Goal: Transaction & Acquisition: Obtain resource

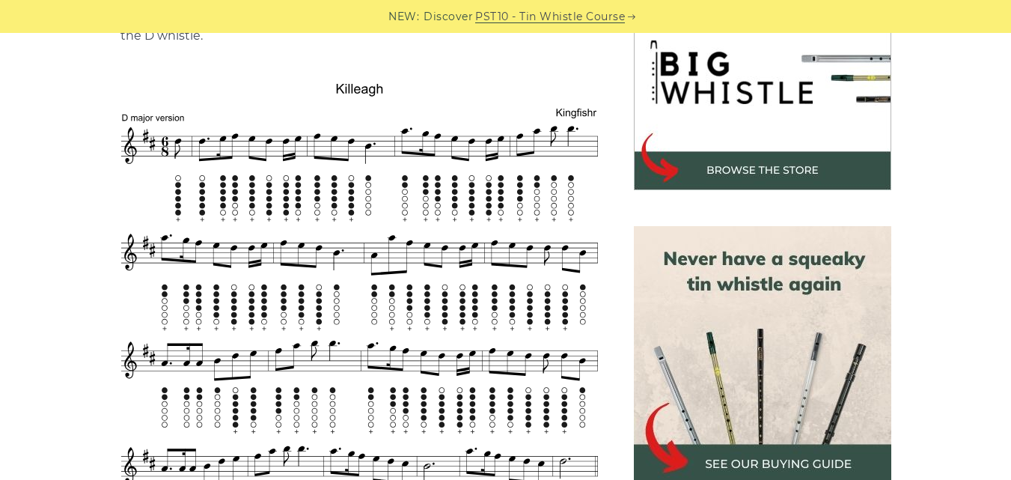
scroll to position [466, 0]
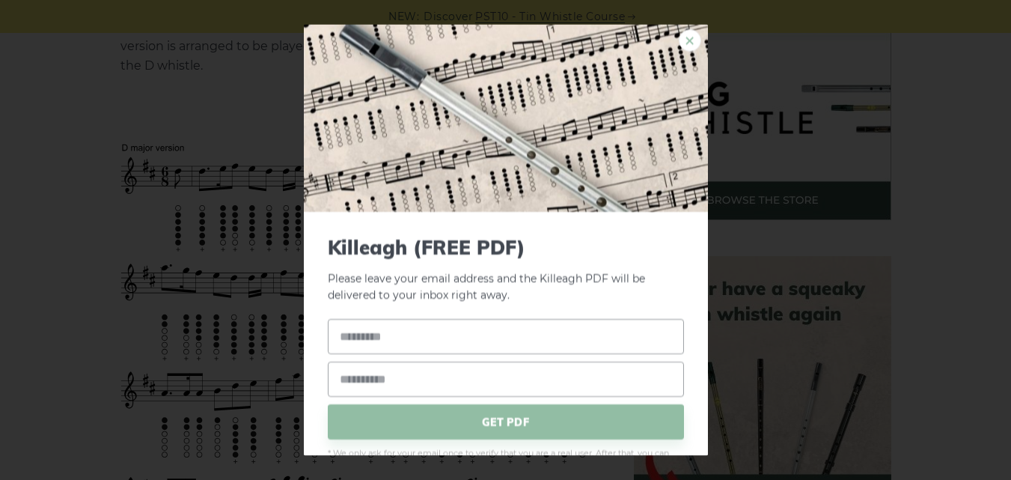
click at [679, 39] on link "×" at bounding box center [690, 39] width 22 height 22
drag, startPoint x: 401, startPoint y: 133, endPoint x: 680, endPoint y: 34, distance: 295.4
click at [680, 34] on link "×" at bounding box center [690, 39] width 22 height 22
drag, startPoint x: 376, startPoint y: 183, endPoint x: 677, endPoint y: 37, distance: 334.7
click at [679, 37] on link "×" at bounding box center [690, 39] width 22 height 22
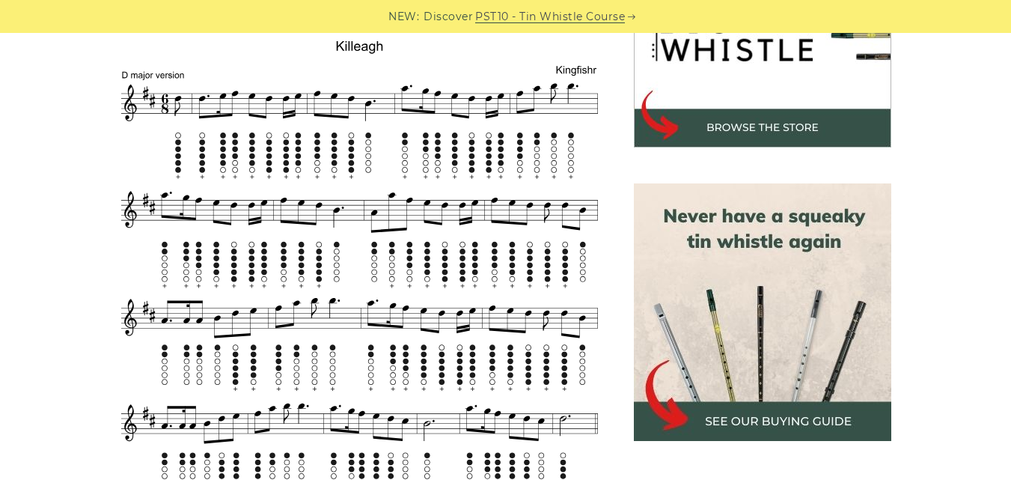
scroll to position [550, 0]
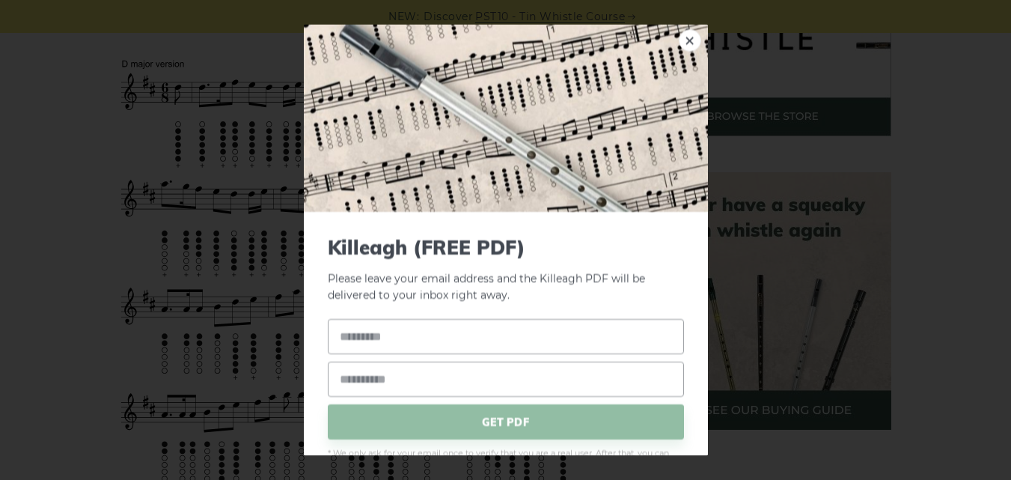
drag, startPoint x: 382, startPoint y: 207, endPoint x: 656, endPoint y: 114, distance: 289.4
click at [656, 114] on img at bounding box center [506, 117] width 404 height 187
click at [353, 338] on input "text" at bounding box center [506, 336] width 356 height 35
type input "****"
click at [362, 378] on input "email" at bounding box center [506, 378] width 356 height 35
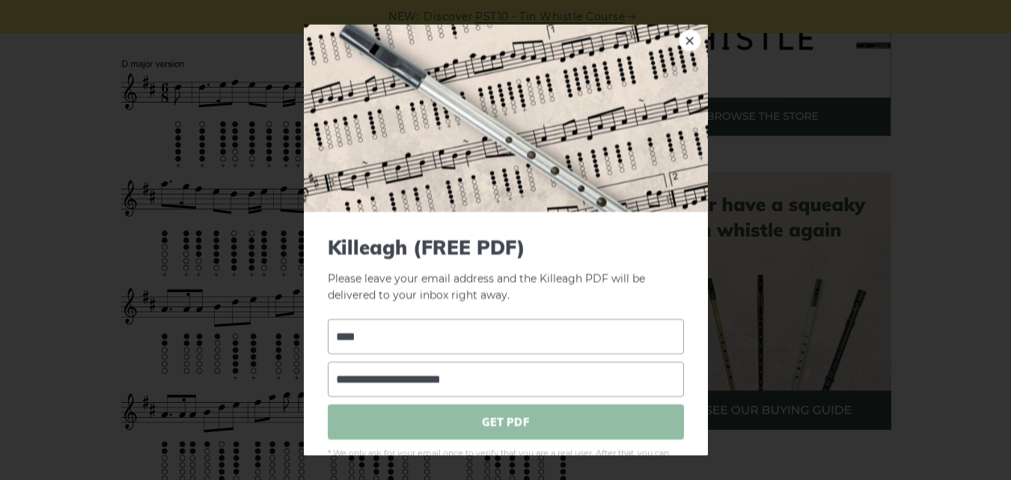
type input "**********"
click at [492, 418] on span "GET PDF" at bounding box center [506, 421] width 356 height 35
